Goal: Transaction & Acquisition: Purchase product/service

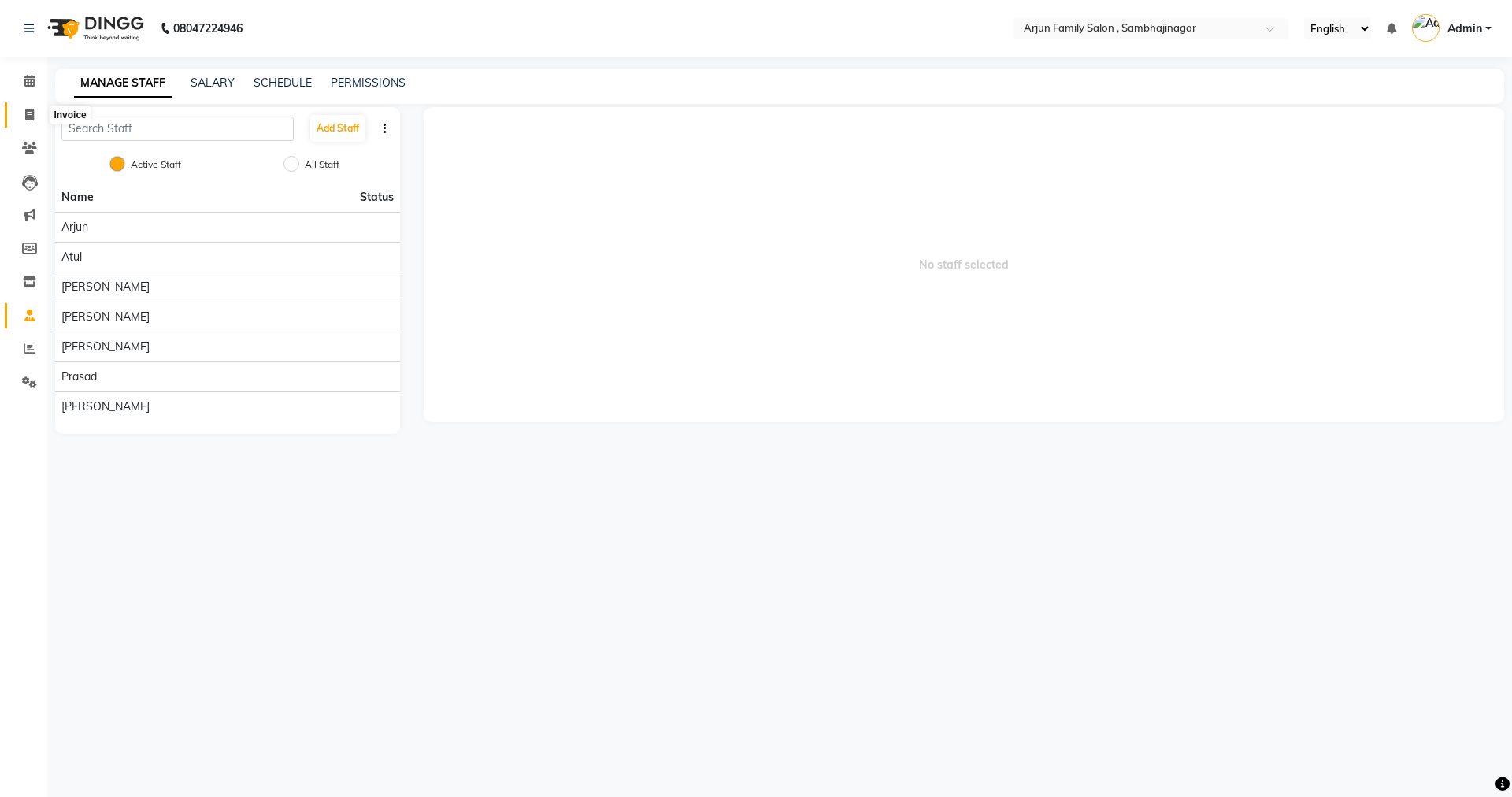
click at [20, 110] on span at bounding box center [29, 115] width 28 height 18
select select "service"
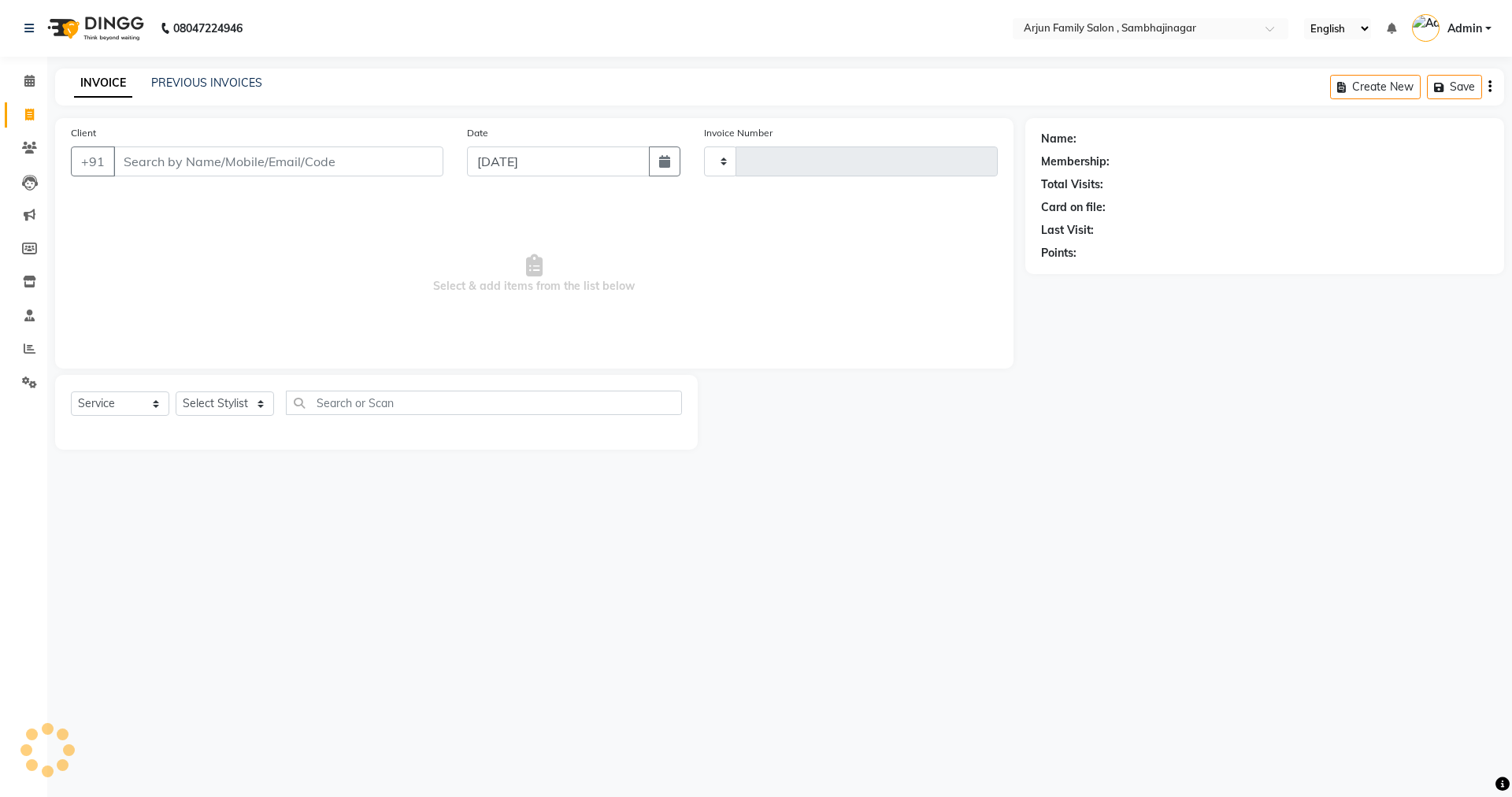
type input "3796"
select select "6947"
click at [238, 149] on input "Client" at bounding box center [278, 161] width 330 height 30
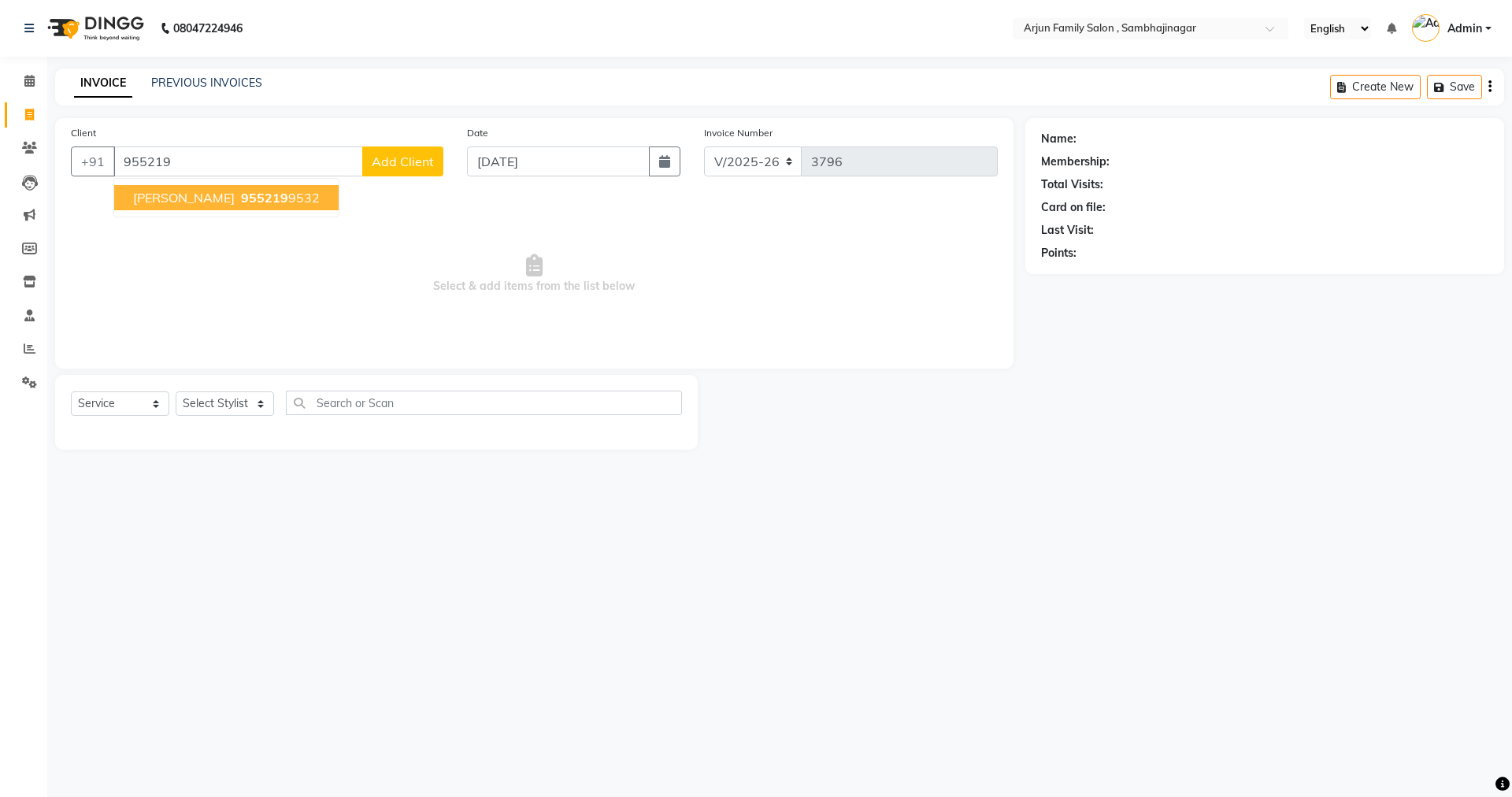
click at [264, 194] on span "955219" at bounding box center [264, 198] width 48 height 16
type input "9552199532"
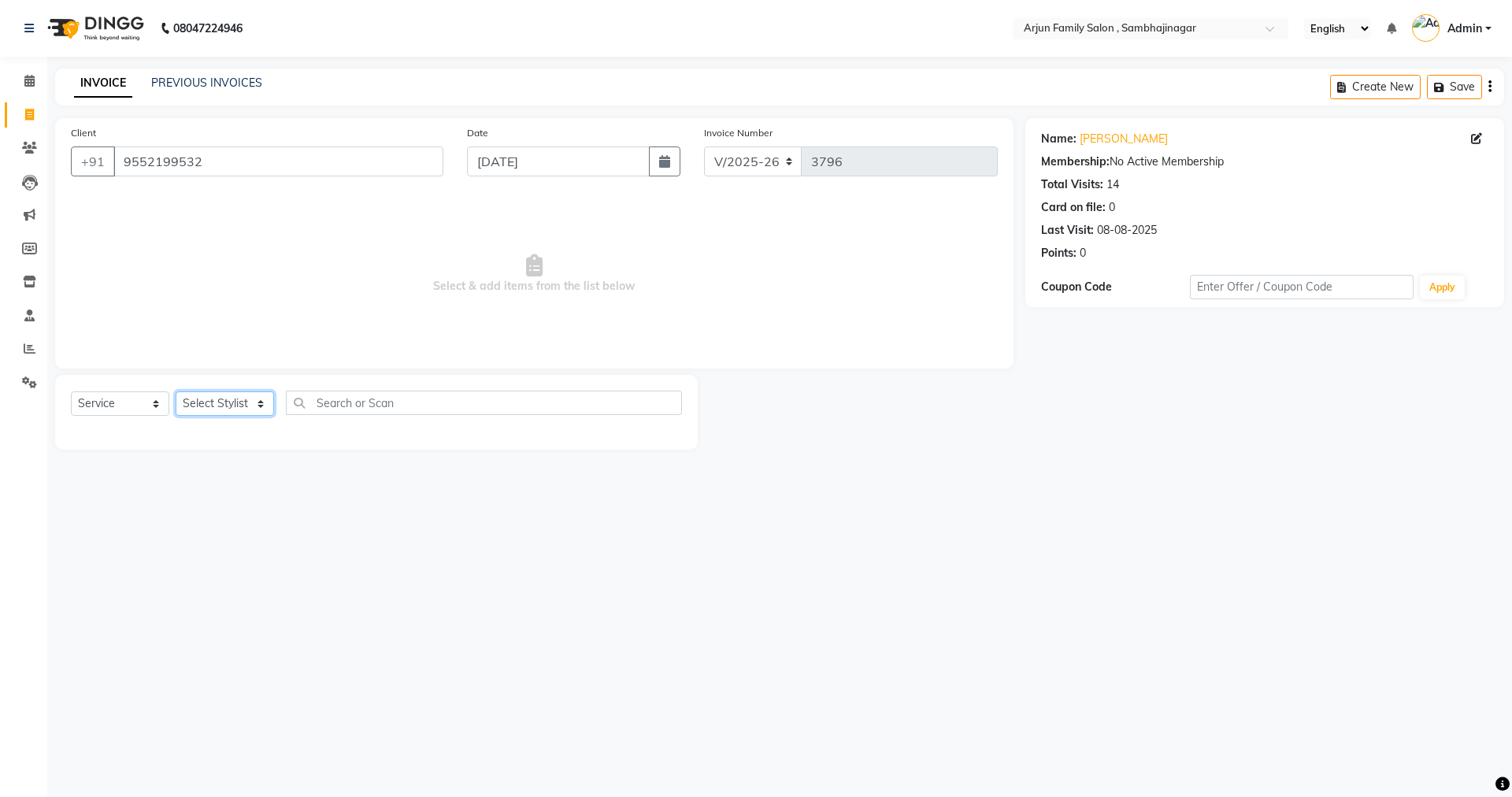
click at [232, 398] on select "Select Stylist arjun [PERSON_NAME] [PERSON_NAME] [PERSON_NAME] [PERSON_NAME]" at bounding box center [225, 404] width 99 height 24
select select "62015"
click at [176, 392] on select "Select Stylist arjun [PERSON_NAME] [PERSON_NAME] [PERSON_NAME] [PERSON_NAME]" at bounding box center [225, 404] width 99 height 24
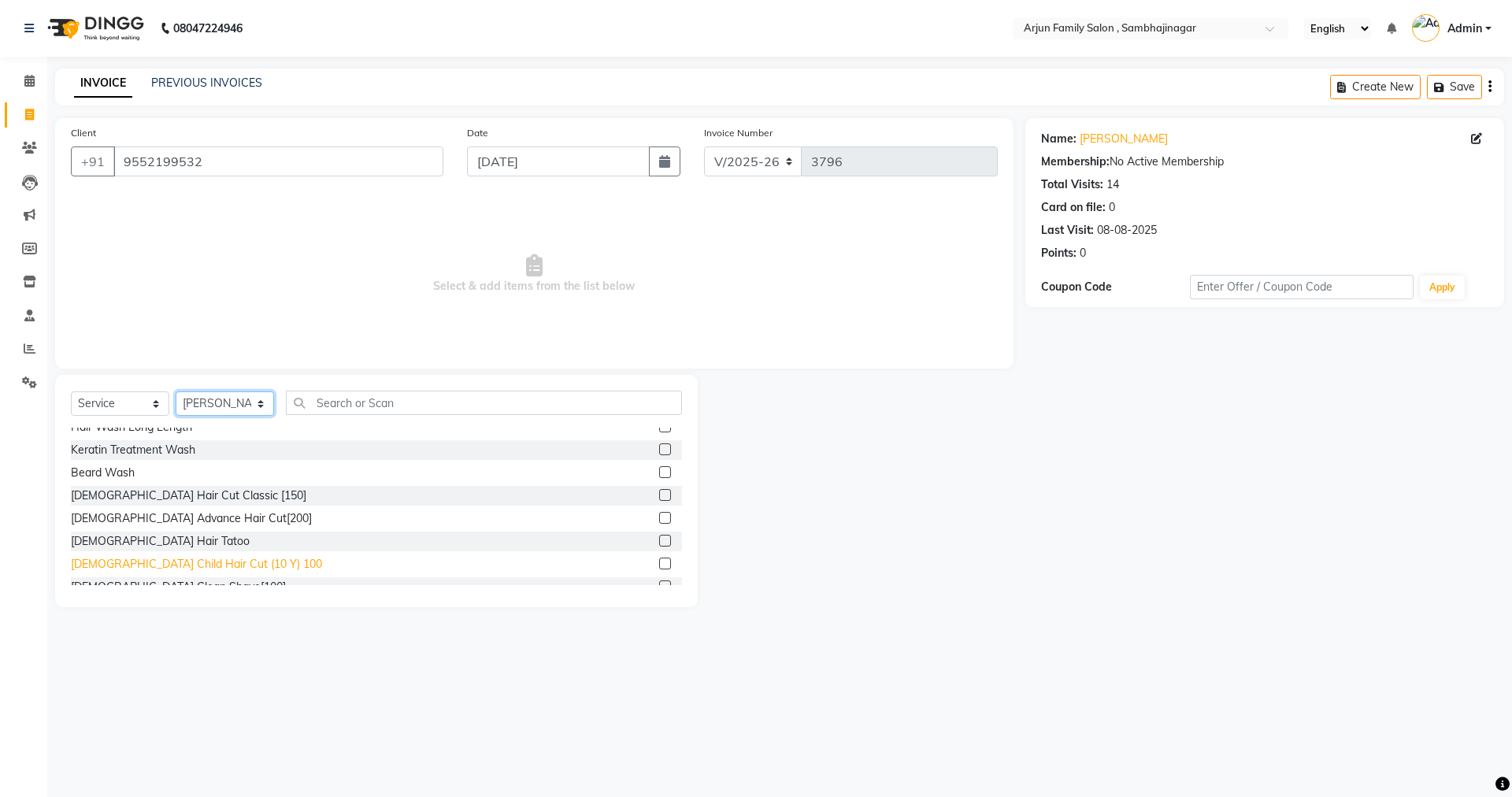
scroll to position [158, 0]
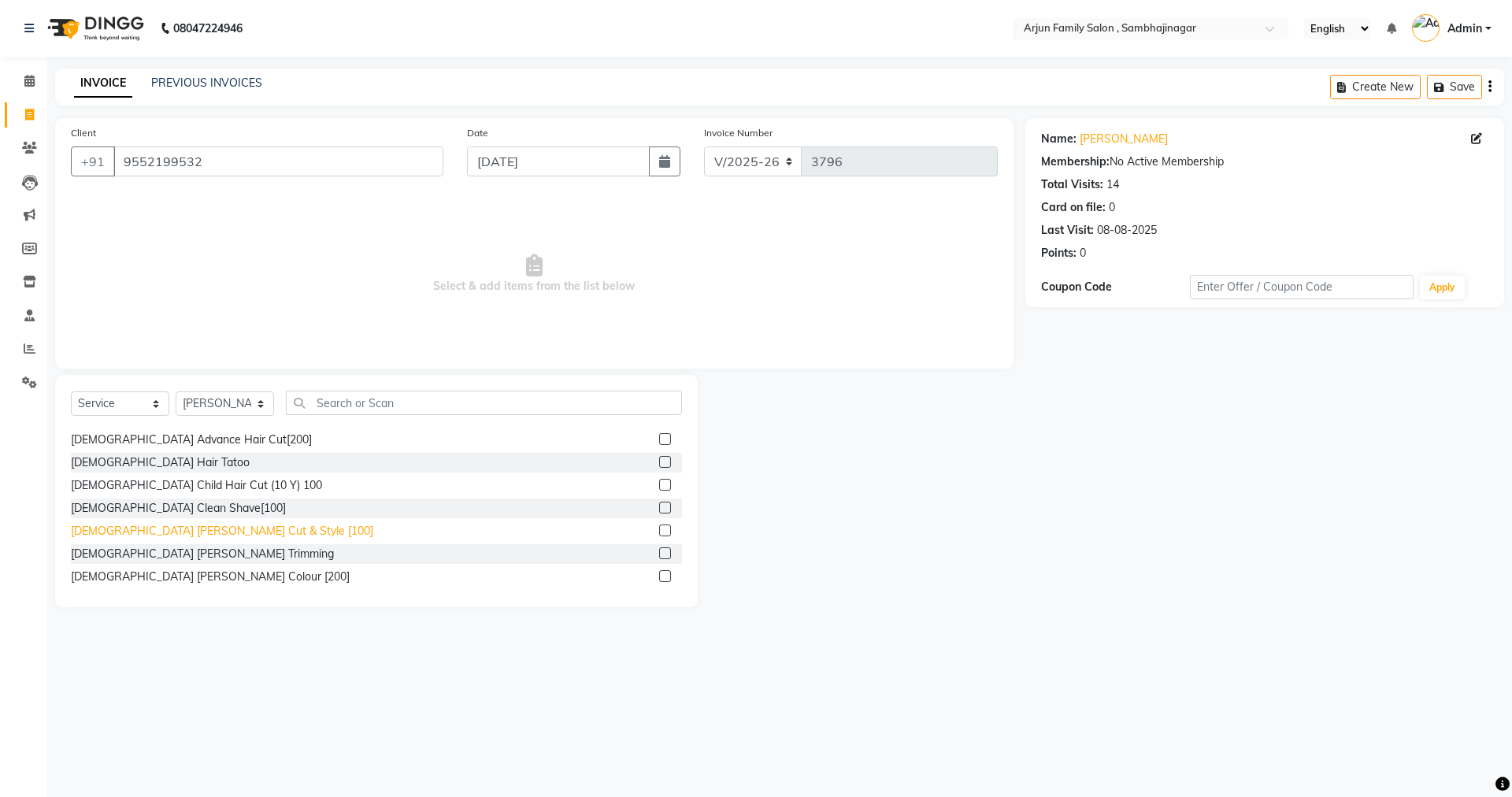
click at [207, 532] on div "[DEMOGRAPHIC_DATA] [PERSON_NAME] Cut & Style [100]" at bounding box center [222, 531] width 302 height 16
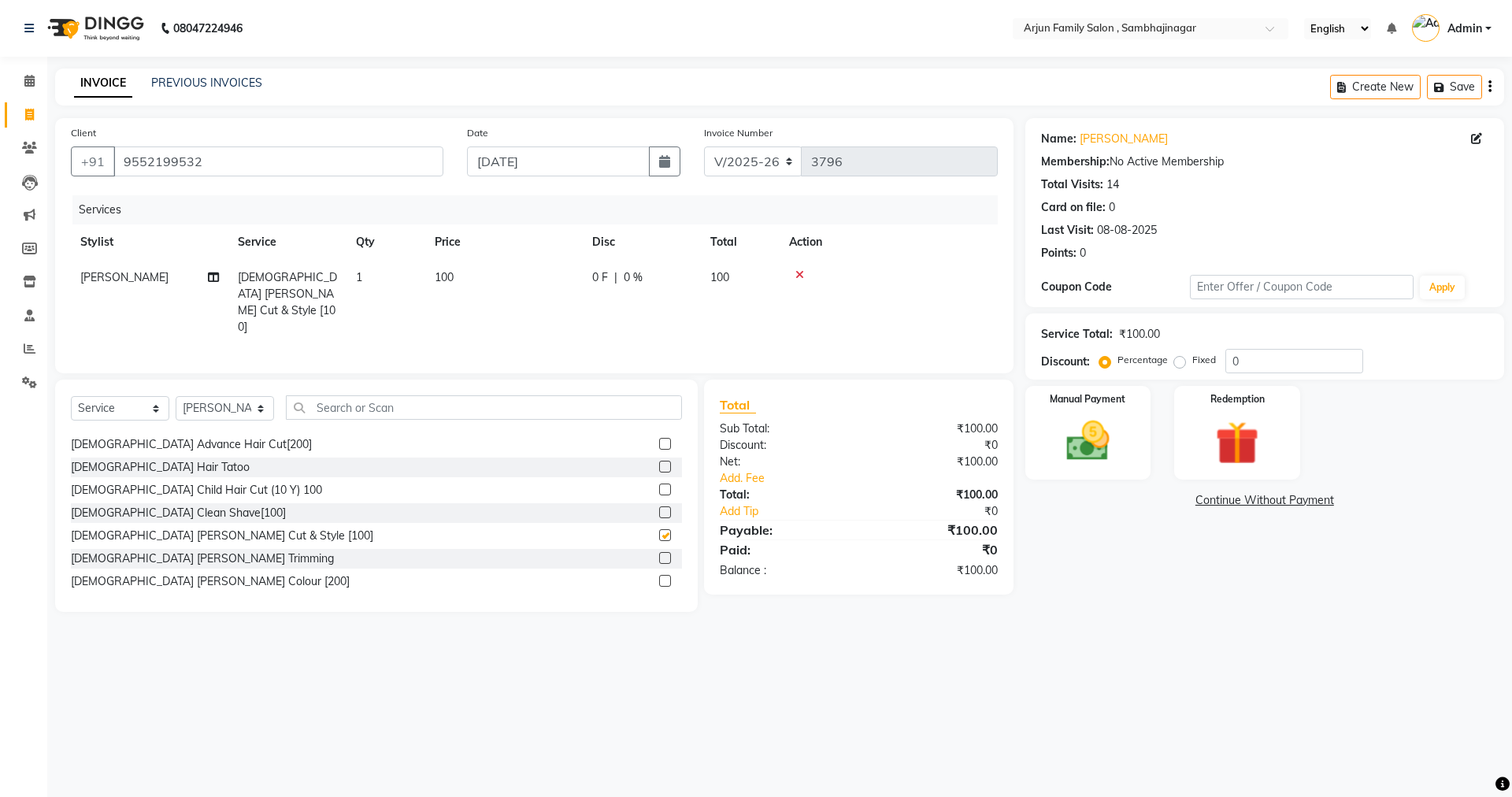
checkbox input "false"
click at [1079, 456] on img at bounding box center [1088, 441] width 74 height 52
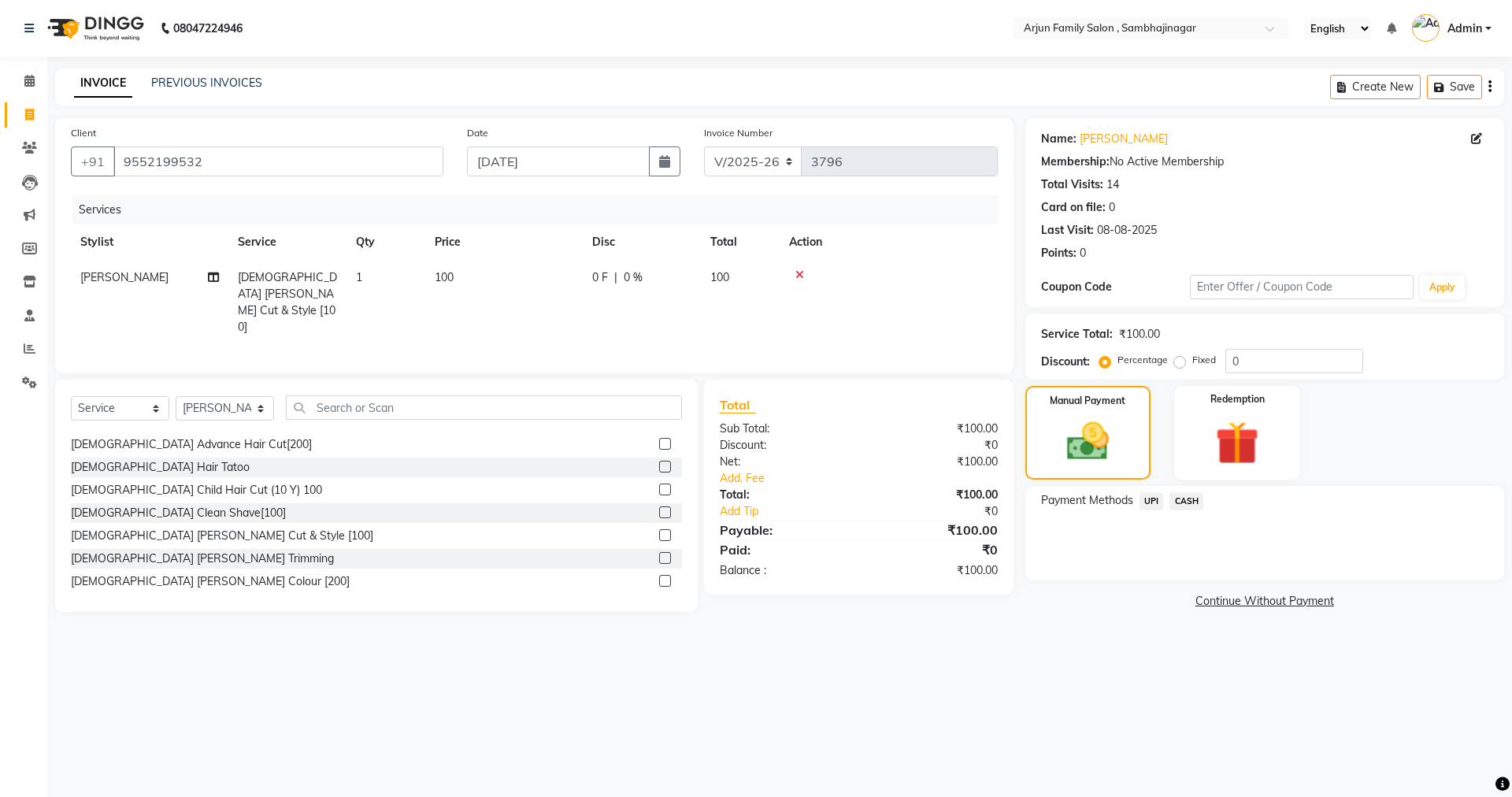
click at [1192, 500] on span "CASH" at bounding box center [1186, 501] width 34 height 18
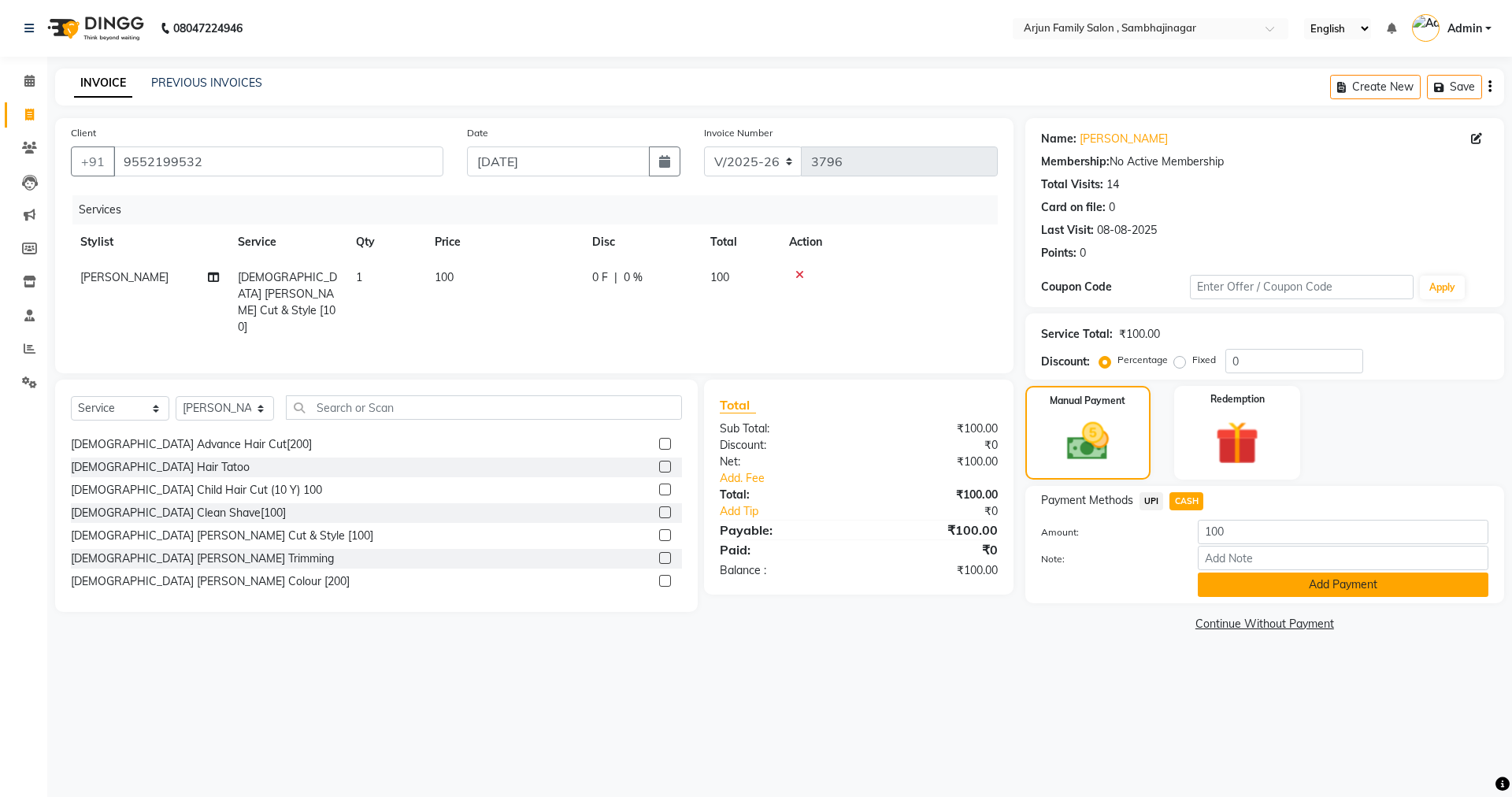
click at [1221, 584] on button "Add Payment" at bounding box center [1342, 585] width 290 height 24
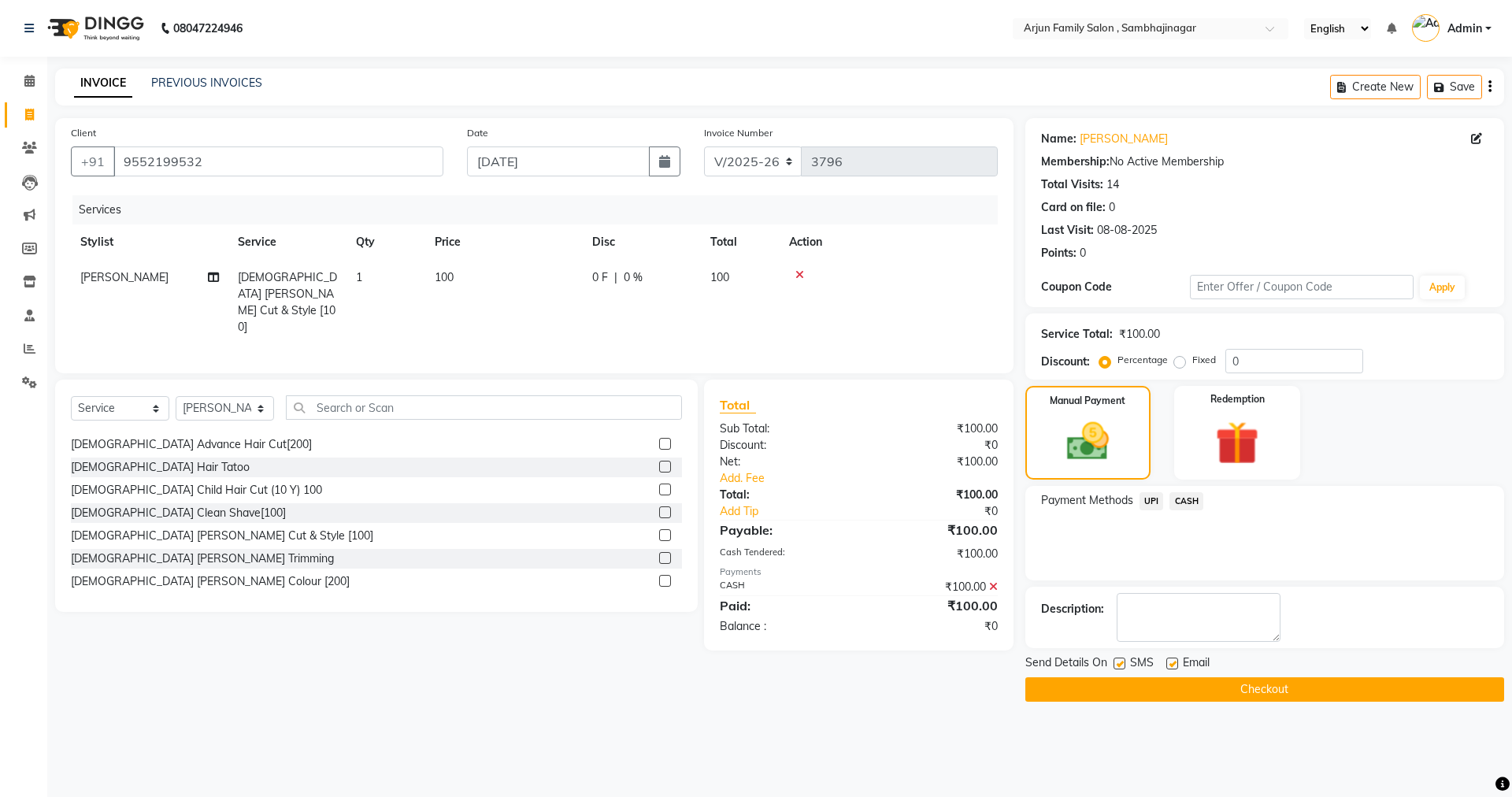
click at [1257, 688] on button "Checkout" at bounding box center [1264, 690] width 479 height 24
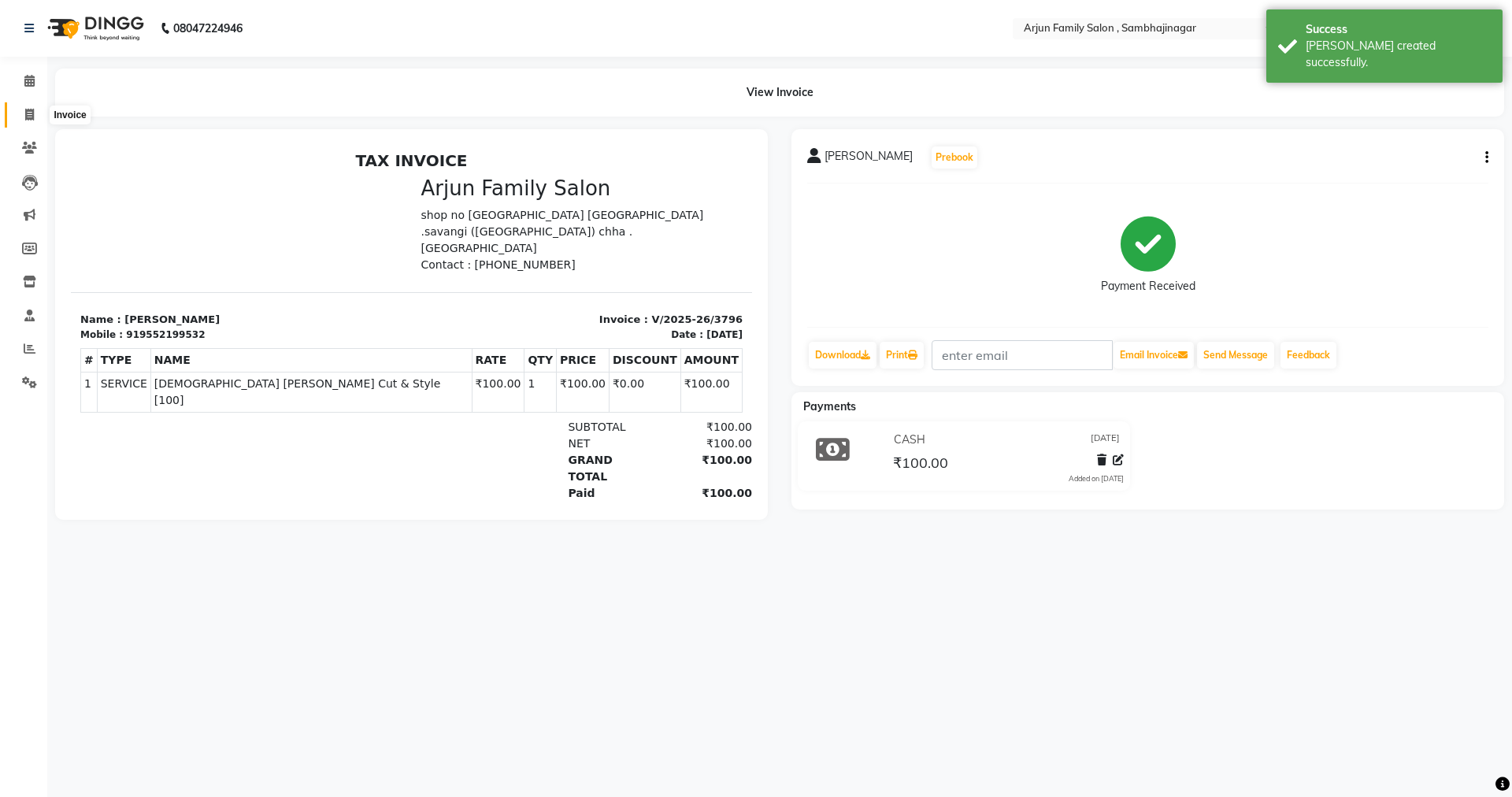
click at [31, 123] on span at bounding box center [29, 115] width 28 height 18
select select "service"
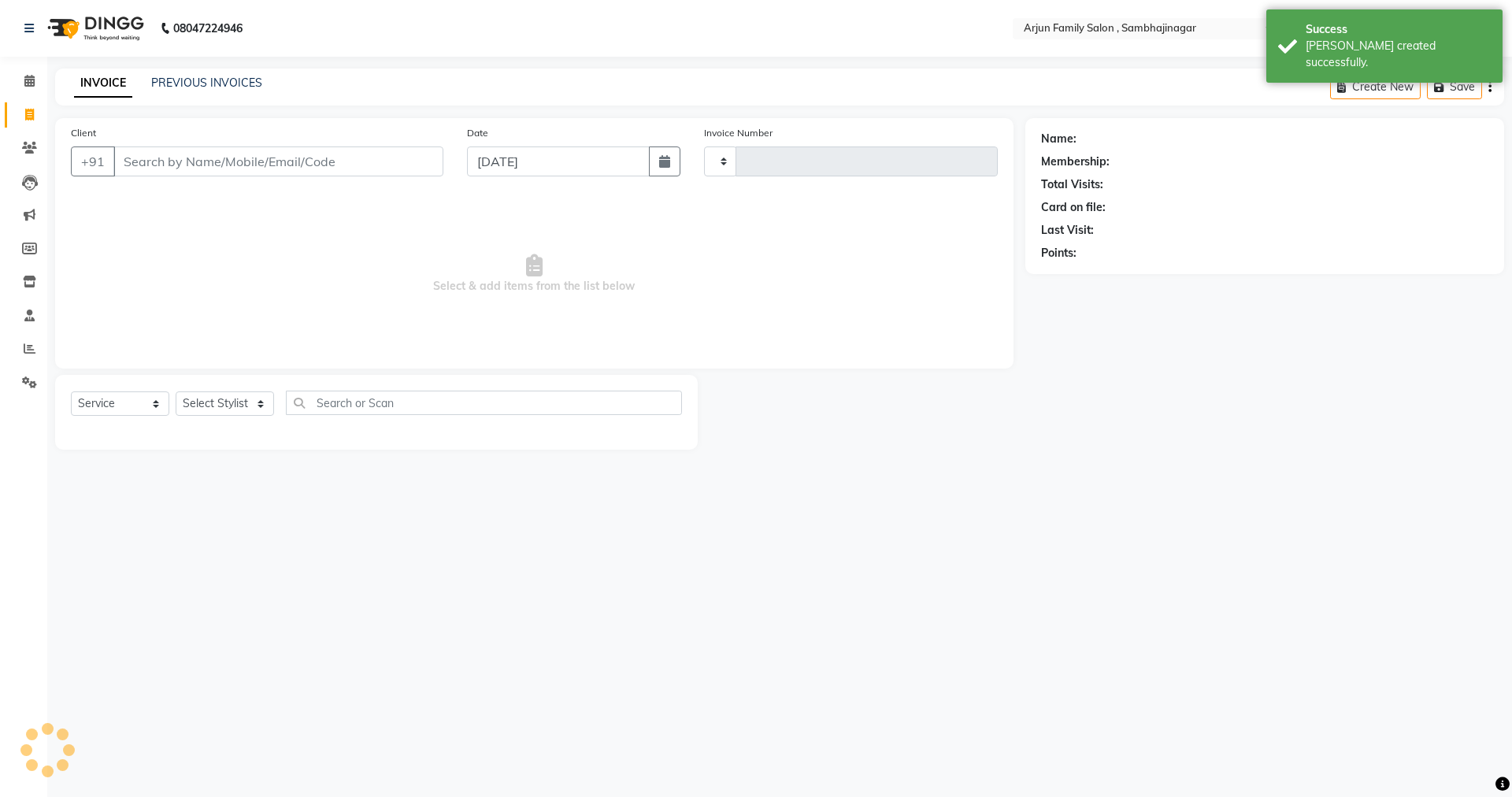
type input "3797"
select select "6947"
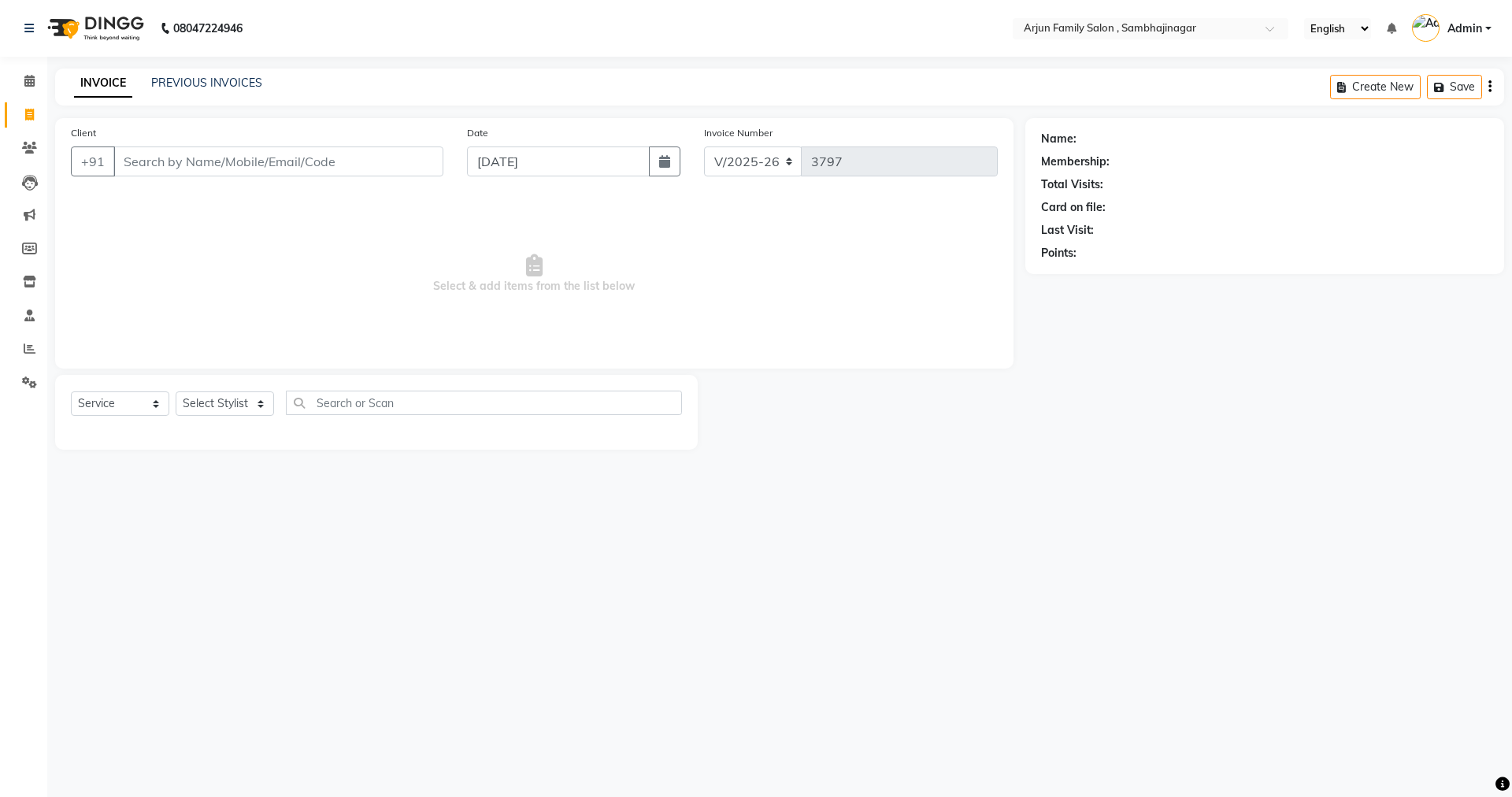
click at [279, 190] on div "Client +91 Date [DATE] Invoice Number V/2025 V/[PHONE_NUMBER] Select & add item…" at bounding box center [534, 243] width 958 height 250
click at [279, 167] on input "Client" at bounding box center [278, 161] width 330 height 30
type input "M"
type input "L"
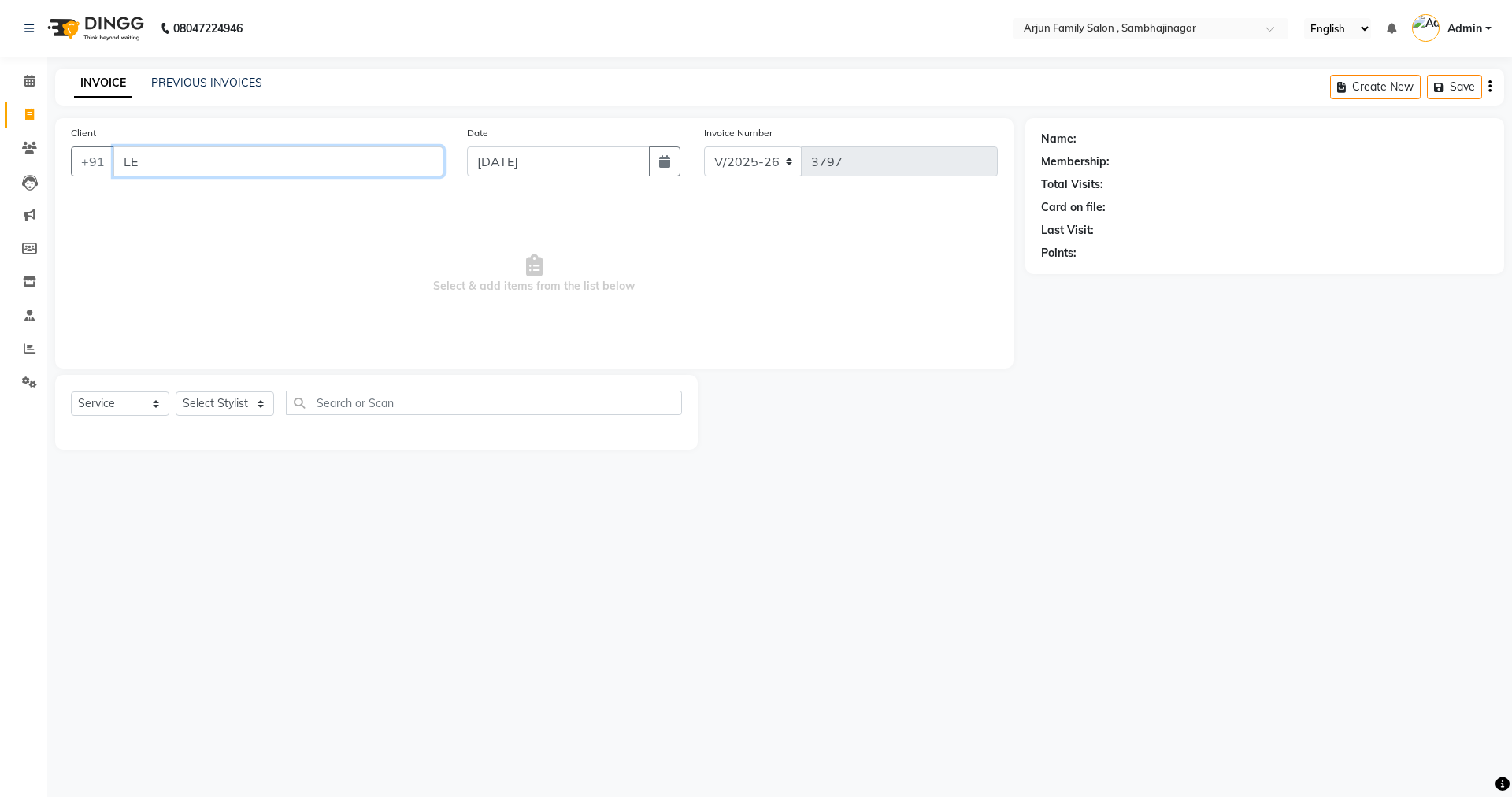
type input "L"
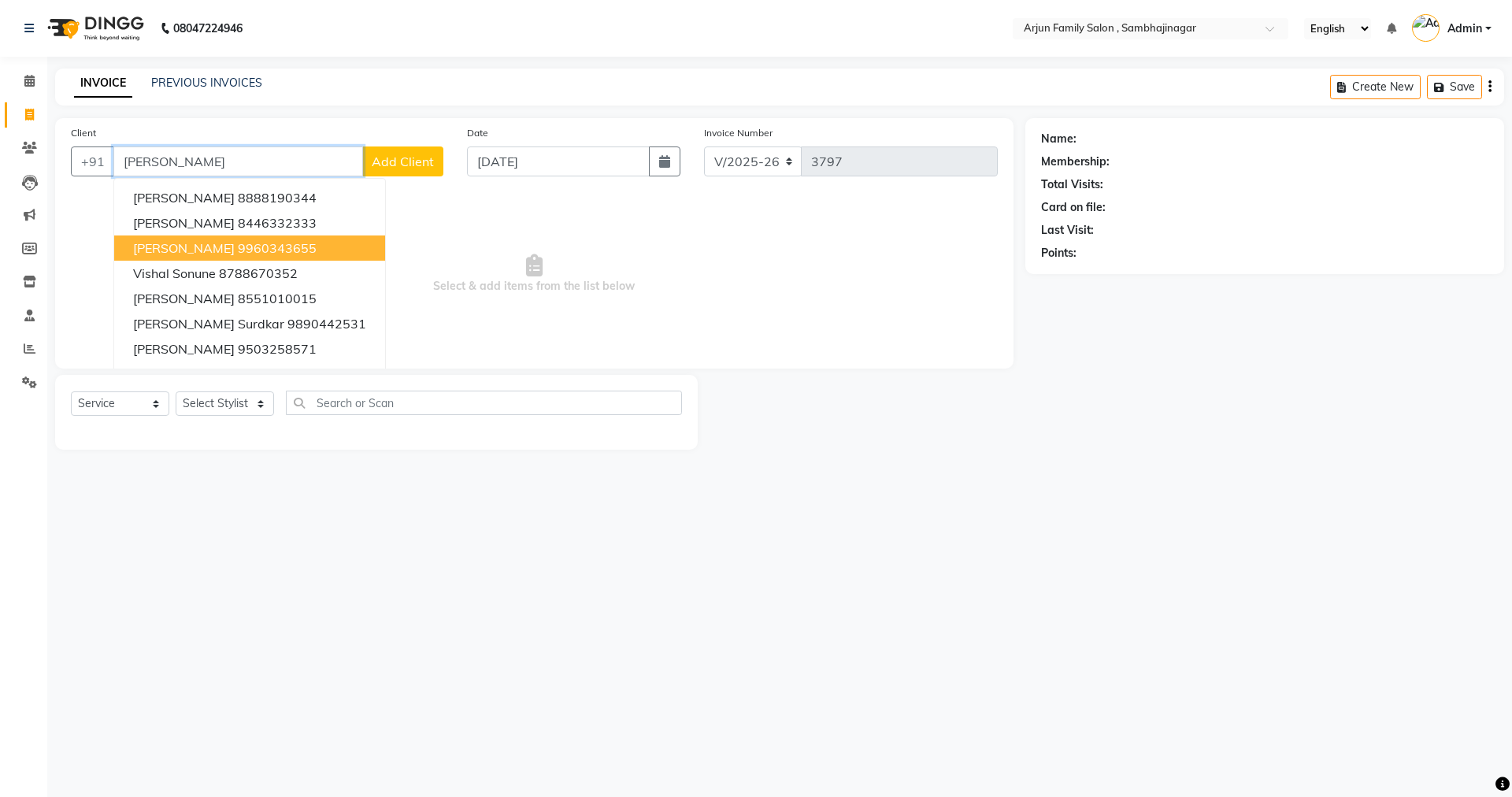
click at [307, 247] on ngb-highlight "9960343655" at bounding box center [277, 248] width 79 height 16
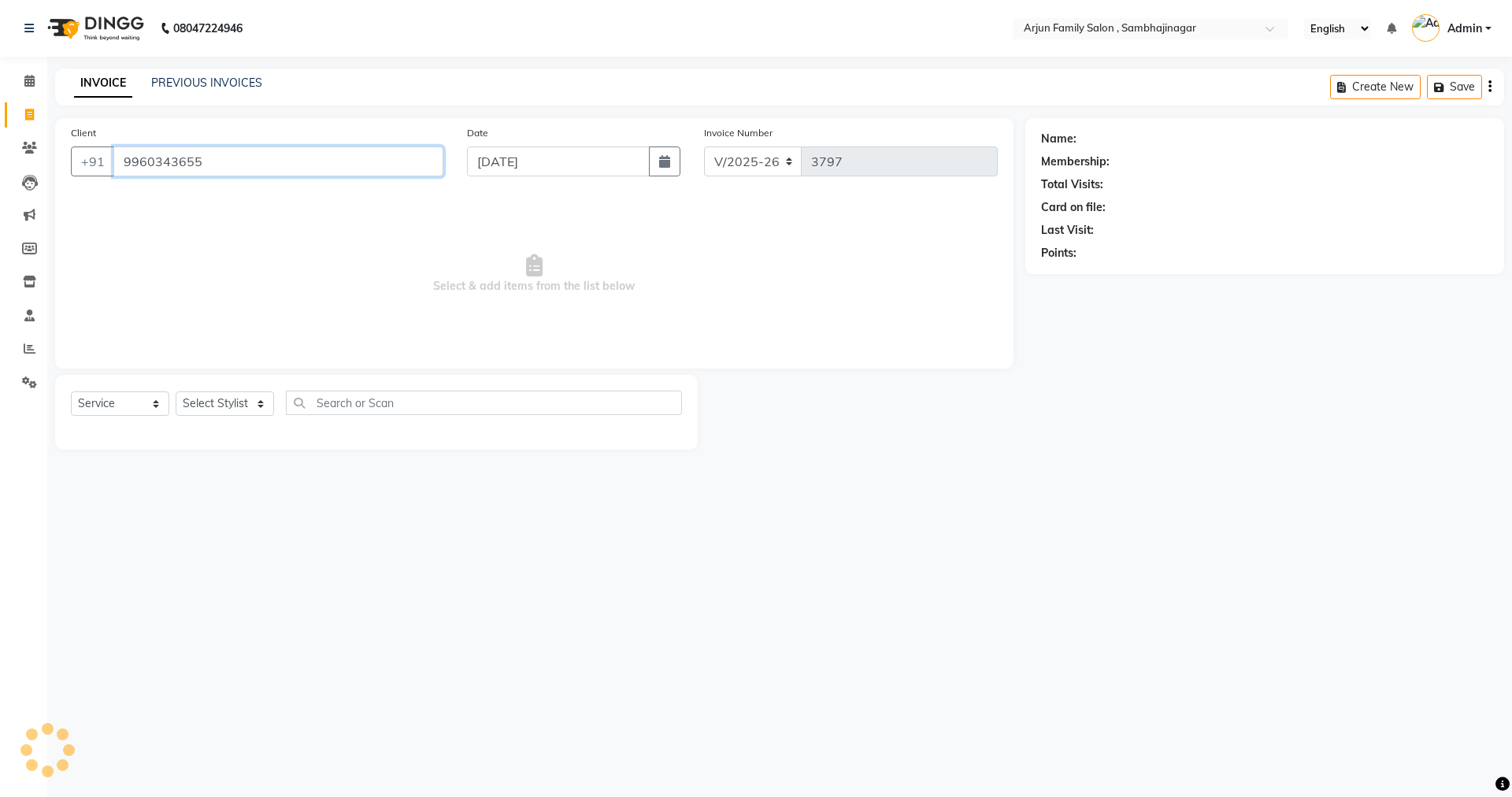
type input "9960343655"
